Goal: Check status: Check status

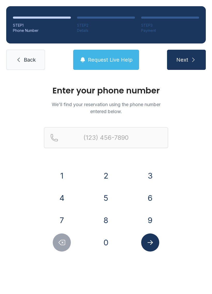
click at [109, 214] on button "8" at bounding box center [106, 220] width 18 height 18
click at [111, 173] on button "2" at bounding box center [106, 175] width 18 height 18
click at [109, 216] on button "8" at bounding box center [106, 220] width 18 height 18
click at [66, 196] on button "4" at bounding box center [62, 198] width 18 height 18
click at [156, 219] on button "9" at bounding box center [150, 220] width 18 height 18
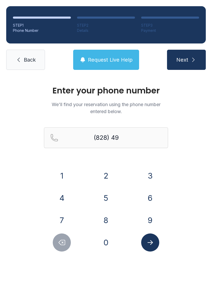
click at [105, 238] on button "0" at bounding box center [106, 242] width 18 height 18
click at [108, 237] on button "0" at bounding box center [106, 242] width 18 height 18
click at [154, 218] on button "9" at bounding box center [150, 220] width 18 height 18
click at [152, 197] on button "6" at bounding box center [150, 198] width 18 height 18
click at [152, 196] on button "6" at bounding box center [150, 198] width 18 height 18
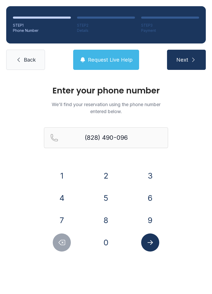
type input "[PHONE_NUMBER]"
click at [156, 245] on button "Submit lookup form" at bounding box center [150, 242] width 18 height 18
click at [156, 244] on button "Submit lookup form" at bounding box center [150, 242] width 18 height 18
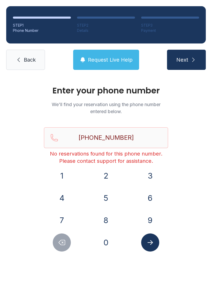
click at [25, 56] on span "Back" at bounding box center [30, 59] width 12 height 7
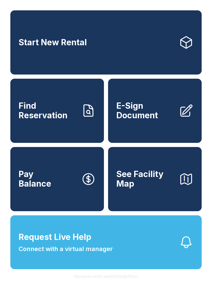
click at [169, 186] on span "See Facility Map" at bounding box center [145, 178] width 58 height 19
